Goal: Task Accomplishment & Management: Use online tool/utility

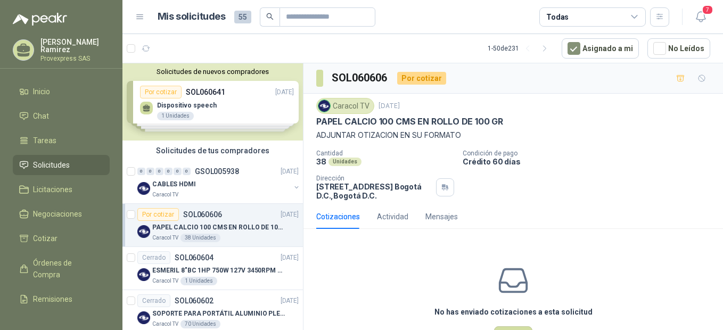
scroll to position [4, 0]
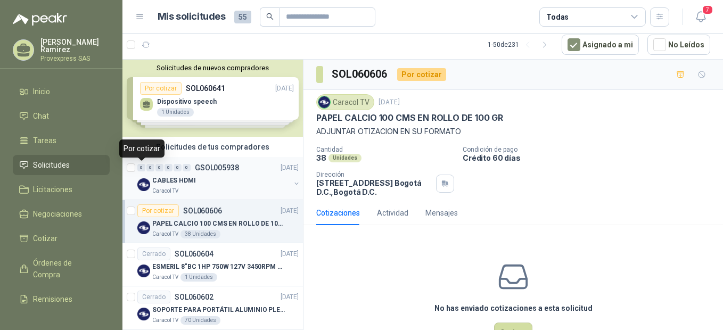
click at [143, 167] on div "0" at bounding box center [141, 167] width 8 height 7
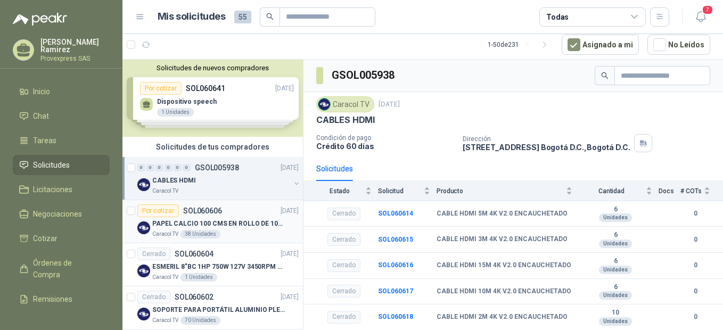
click at [167, 212] on div "Por cotizar" at bounding box center [158, 210] width 42 height 13
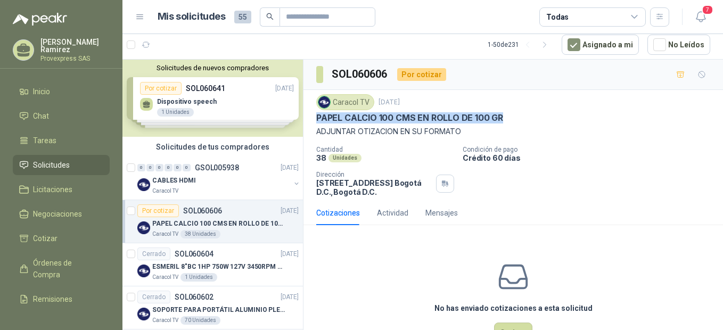
drag, startPoint x: 508, startPoint y: 121, endPoint x: 315, endPoint y: 115, distance: 193.9
click at [315, 115] on div "Caracol TV [DATE] PAPEL CALCIO 100 CMS EN ROLLO DE 100 GR ADJUNTAR OTIZACION EN…" at bounding box center [513, 145] width 420 height 111
drag, startPoint x: 315, startPoint y: 115, endPoint x: 380, endPoint y: 114, distance: 65.0
copy p "PAPEL CALCIO 100 CMS EN ROLLO DE 100 GR"
click at [161, 210] on div "Por cotizar" at bounding box center [158, 210] width 42 height 13
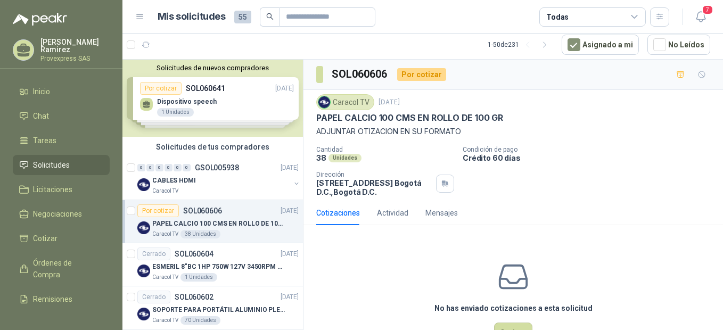
click at [594, 128] on p "ADJUNTAR OTIZACION EN SU FORMATO" at bounding box center [513, 132] width 394 height 12
drag, startPoint x: 478, startPoint y: 115, endPoint x: 312, endPoint y: 119, distance: 165.6
click at [312, 119] on div "Caracol TV [DATE] PAPEL CALCIO 100 CMS EN ROLLO DE 100 GR ADJUNTAR OTIZACION EN…" at bounding box center [513, 145] width 420 height 111
drag, startPoint x: 312, startPoint y: 119, endPoint x: 404, endPoint y: 112, distance: 92.3
copy p "PAPEL CALCIO 100 CMS EN ROLLO DE 100 GR"
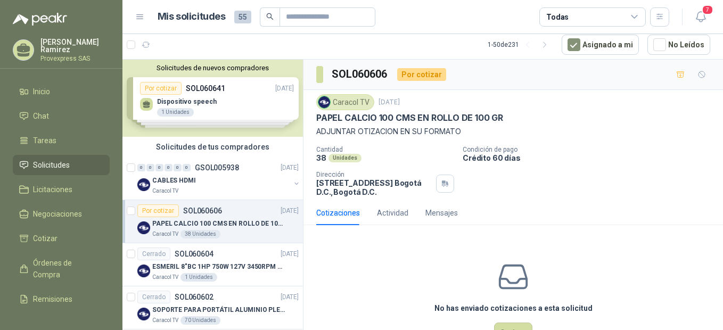
click at [161, 88] on div "Solicitudes de nuevos compradores Por cotizar SOL060641 [DATE] Dispositivo spee…" at bounding box center [212, 98] width 180 height 77
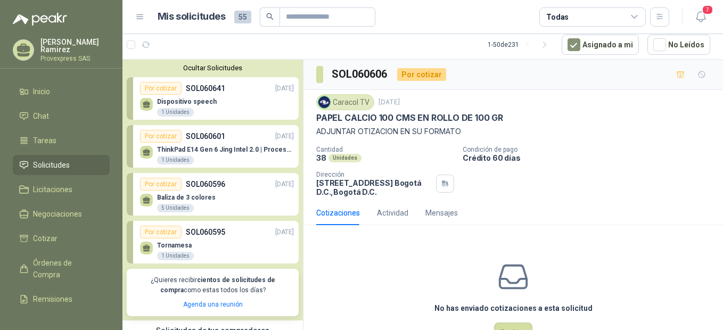
click at [169, 138] on div "Por cotizar" at bounding box center [161, 136] width 42 height 13
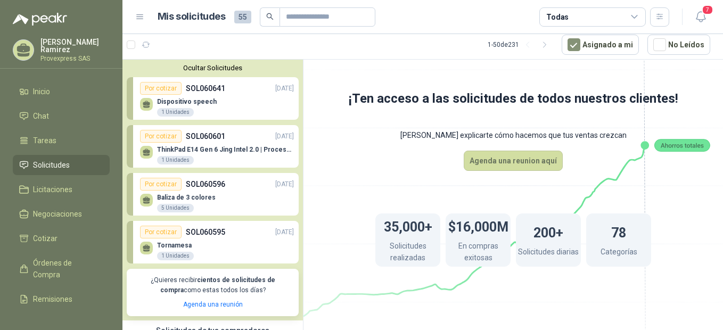
scroll to position [237, 0]
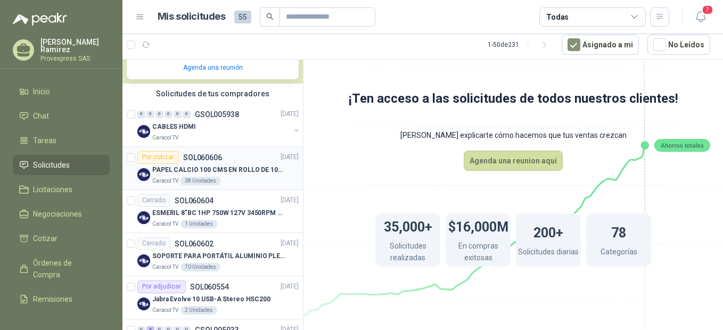
click at [155, 160] on div "Por cotizar" at bounding box center [158, 157] width 42 height 13
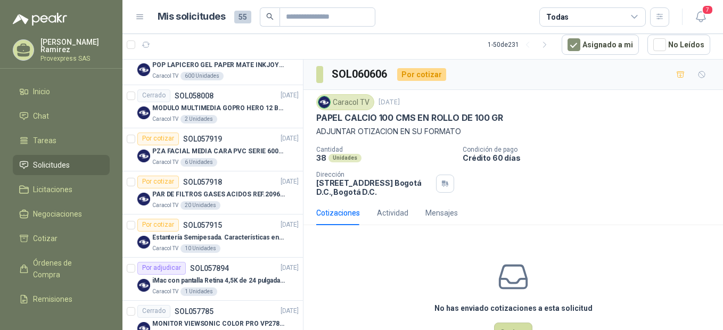
scroll to position [947, 0]
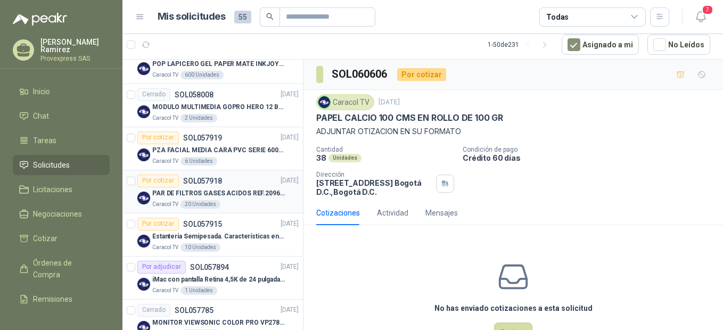
click at [157, 182] on div "Por cotizar" at bounding box center [158, 181] width 42 height 13
click at [148, 225] on div "Por cotizar" at bounding box center [158, 224] width 42 height 13
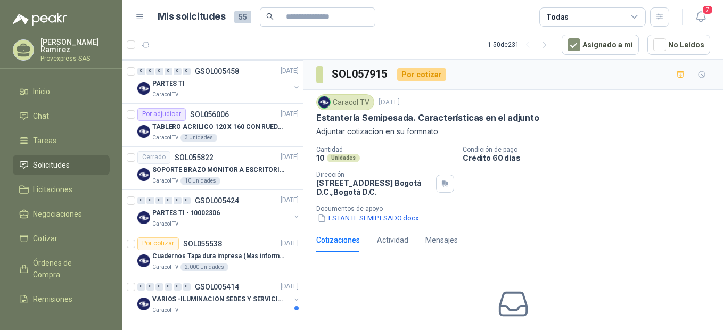
scroll to position [2182, 0]
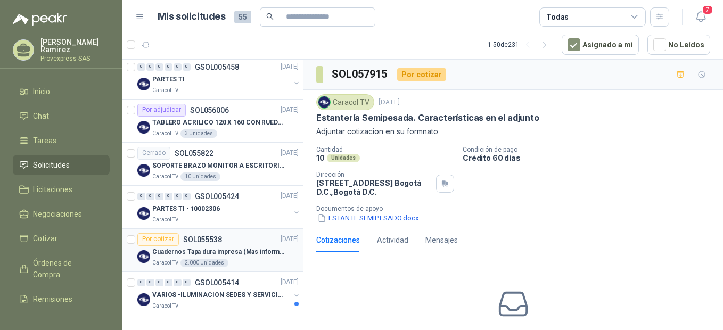
click at [168, 236] on div "Por cotizar" at bounding box center [158, 239] width 42 height 13
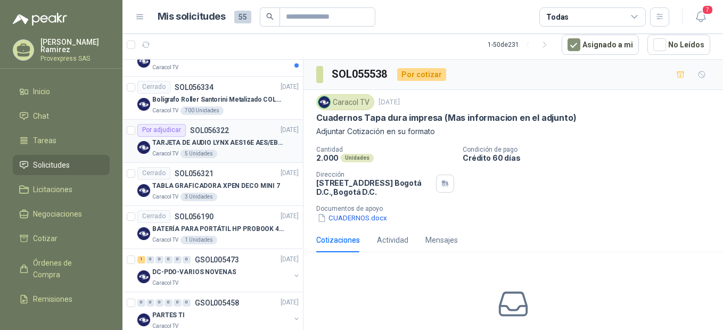
click at [175, 129] on div "Por adjudicar" at bounding box center [161, 130] width 48 height 13
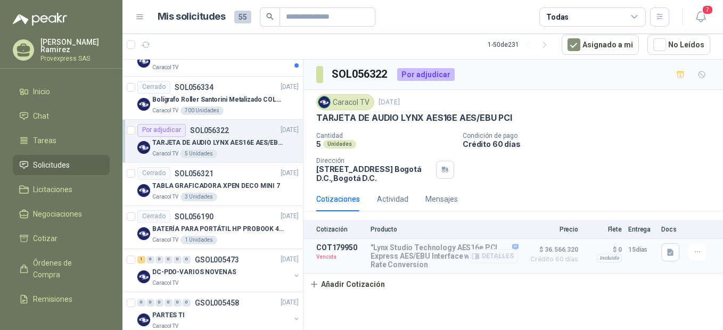
click at [565, 247] on span "$ 36.566.320" at bounding box center [551, 249] width 53 height 13
click at [720, 274] on article "COT179950 Vencida "Lynx Studio Technology AES16e PCI Express AES/EBU Interface …" at bounding box center [513, 256] width 420 height 35
click at [673, 250] on icon "button" at bounding box center [670, 252] width 9 height 9
click at [603, 228] on button "COTIZACION CARACOL TV [DATE] DEL 2025.pdf" at bounding box center [591, 229] width 163 height 11
click at [145, 261] on div "1" at bounding box center [141, 259] width 8 height 7
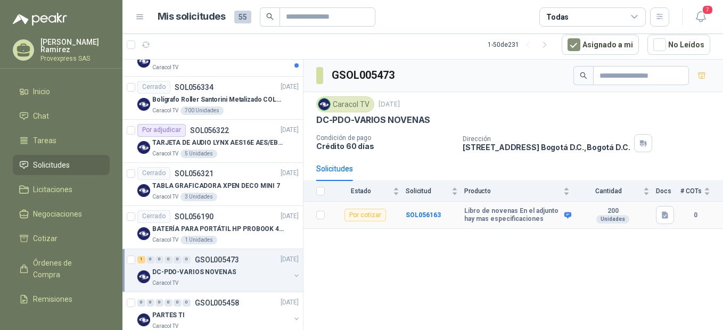
click at [365, 217] on div "Por cotizar" at bounding box center [365, 215] width 42 height 13
click at [366, 217] on div "Por cotizar" at bounding box center [365, 215] width 42 height 13
click at [420, 216] on b "SOL056163" at bounding box center [423, 214] width 35 height 7
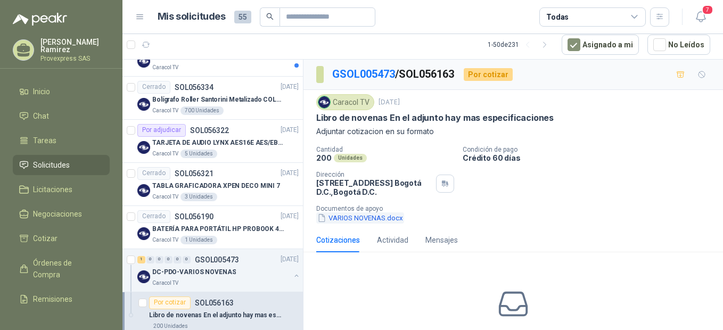
click at [369, 215] on button "VARIOS NOVENAS.docx" at bounding box center [360, 217] width 88 height 11
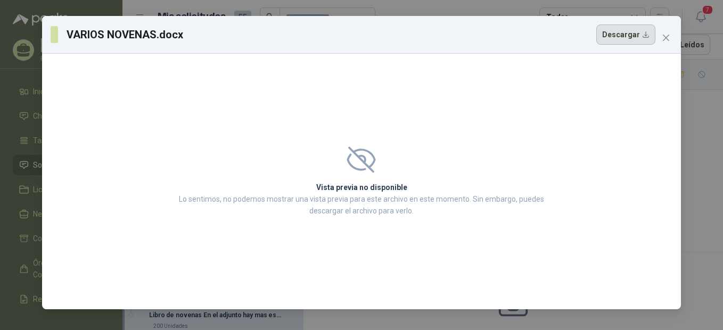
click at [622, 34] on button "Descargar" at bounding box center [625, 34] width 59 height 20
click at [661, 35] on span "Close" at bounding box center [666, 38] width 17 height 9
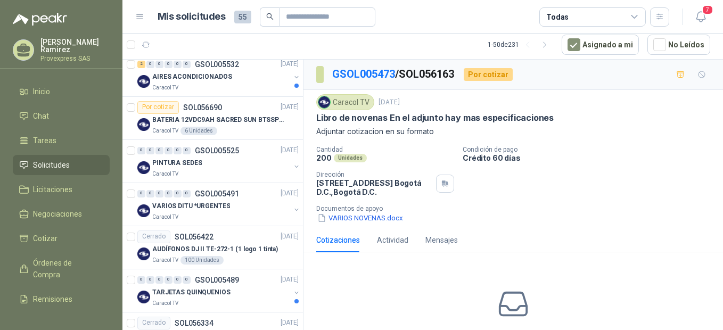
scroll to position [1709, 0]
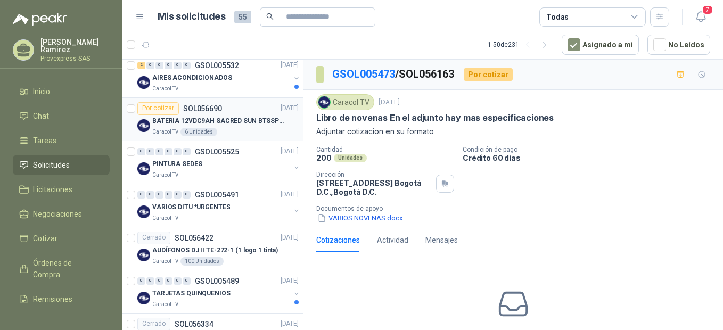
click at [153, 109] on div "Por cotizar" at bounding box center [158, 108] width 42 height 13
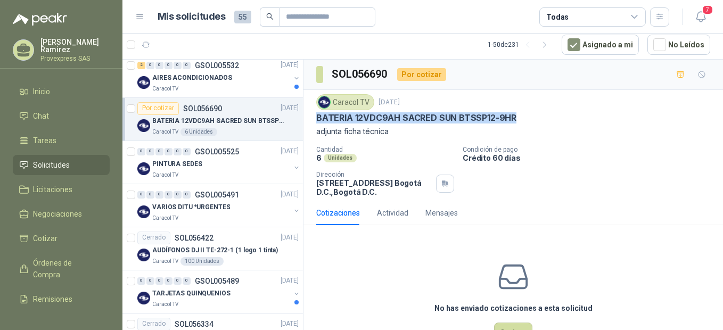
drag, startPoint x: 515, startPoint y: 117, endPoint x: 303, endPoint y: 118, distance: 211.4
click at [303, 118] on div "Caracol TV [DATE] BATERIA 12VDC9AH SACRED SUN BTSSP12-9HR adjunta ficha técnica…" at bounding box center [513, 145] width 420 height 111
drag, startPoint x: 303, startPoint y: 118, endPoint x: 367, endPoint y: 112, distance: 64.1
copy p "BATERIA 12VDC9AH SACRED SUN BTSSP12-9HR"
